Goal: Go to known website: Go to known website

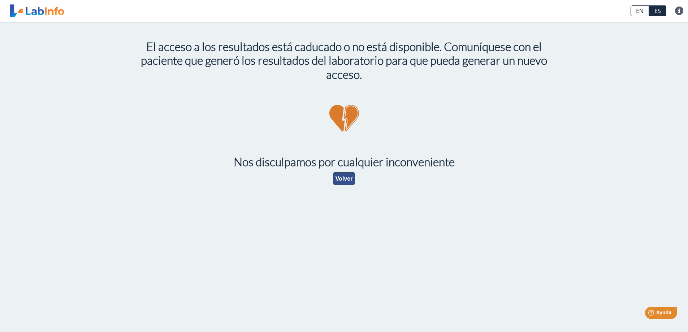
click at [347, 180] on button "Volver" at bounding box center [344, 178] width 22 height 13
